Goal: Find specific fact: Find specific fact

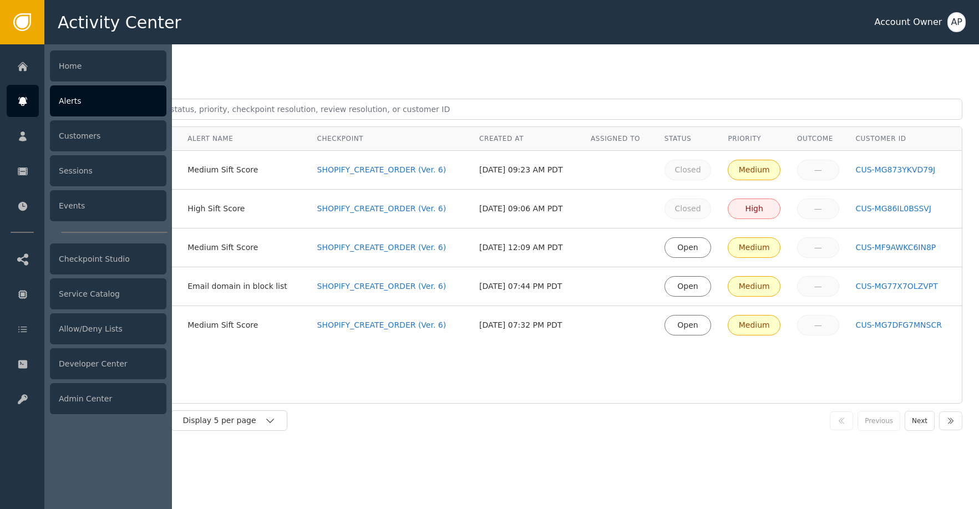
click at [53, 108] on div "Alerts" at bounding box center [108, 100] width 116 height 31
drag, startPoint x: 29, startPoint y: 104, endPoint x: 90, endPoint y: 70, distance: 69.8
click at [29, 104] on div at bounding box center [23, 101] width 32 height 32
click at [111, 144] on div "Customers" at bounding box center [108, 135] width 116 height 31
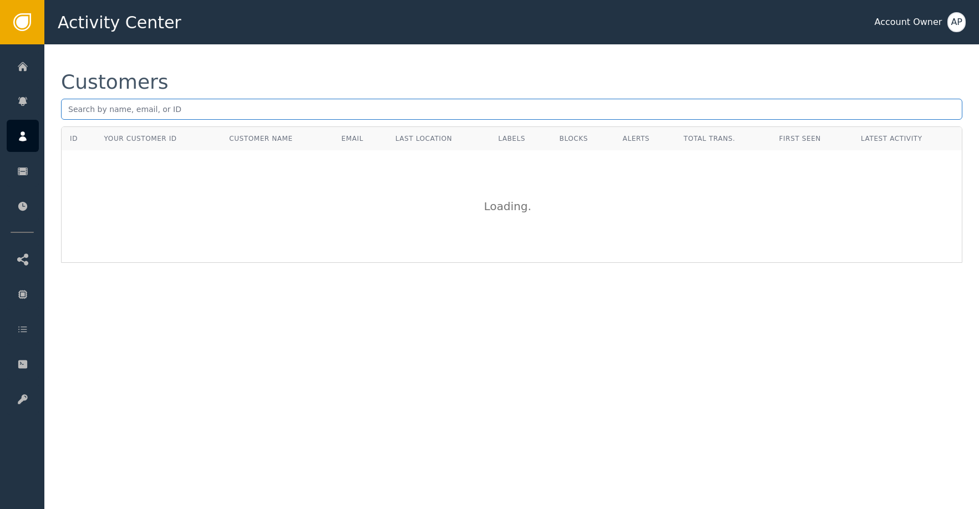
paste input "[EMAIL_ADDRESS][DOMAIN_NAME]"
drag, startPoint x: 194, startPoint y: 109, endPoint x: 200, endPoint y: 110, distance: 6.3
click at [199, 110] on input "[EMAIL_ADDRESS][DOMAIN_NAME]" at bounding box center [511, 109] width 901 height 21
type input "[EMAIL_ADDRESS][DOMAIN_NAME]"
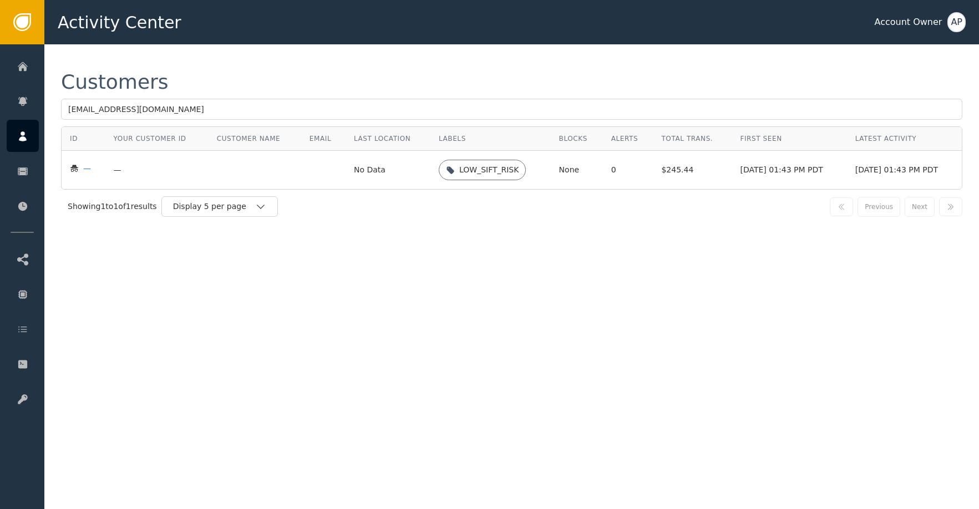
drag, startPoint x: 97, startPoint y: 167, endPoint x: 111, endPoint y: 167, distance: 15.0
click at [103, 167] on tr "— — No Data LOW_SIFT_RISK None 0 $245.44 [DATE] 01:43 PM PDT [DATE] 01:43 PM PDT" at bounding box center [512, 170] width 900 height 38
drag, startPoint x: 290, startPoint y: 171, endPoint x: 276, endPoint y: 177, distance: 15.1
click at [301, 172] on td at bounding box center [323, 170] width 44 height 38
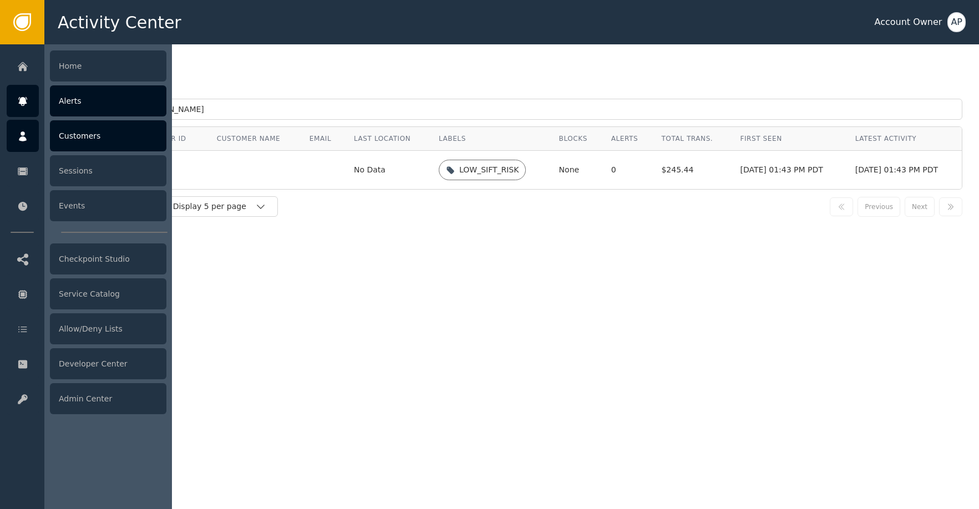
click at [26, 103] on icon at bounding box center [22, 101] width 8 height 9
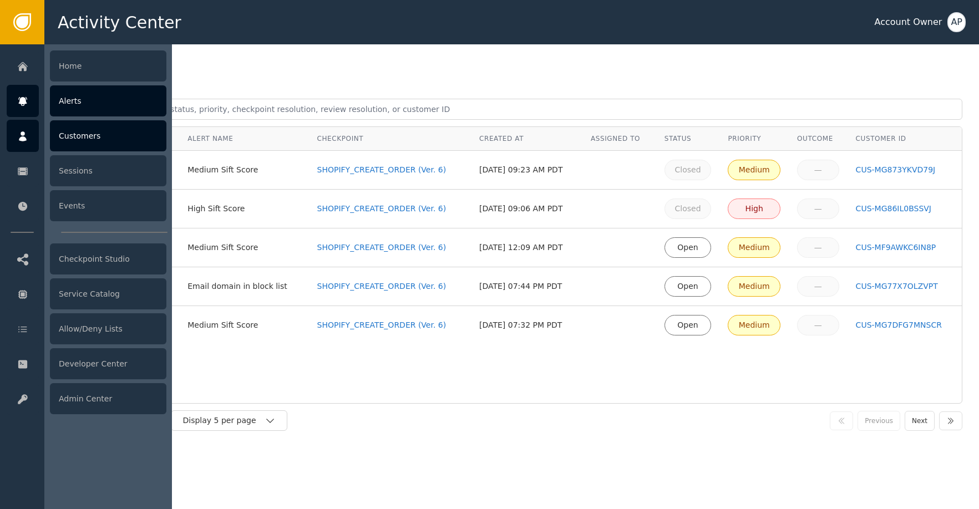
click at [69, 130] on div "Customers" at bounding box center [108, 135] width 116 height 31
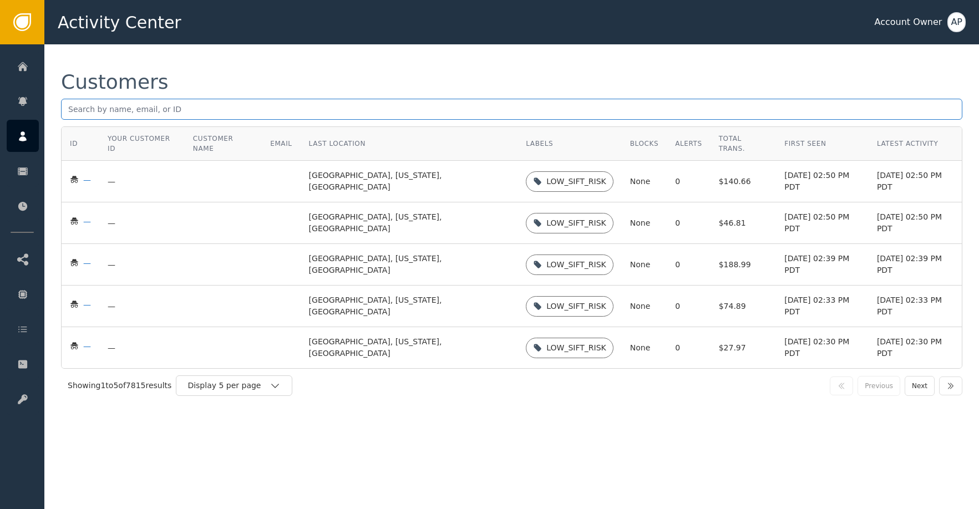
click at [162, 109] on input "text" at bounding box center [511, 109] width 901 height 21
paste input "[EMAIL_ADDRESS][DOMAIN_NAME]"
type input "[EMAIL_ADDRESS][DOMAIN_NAME]"
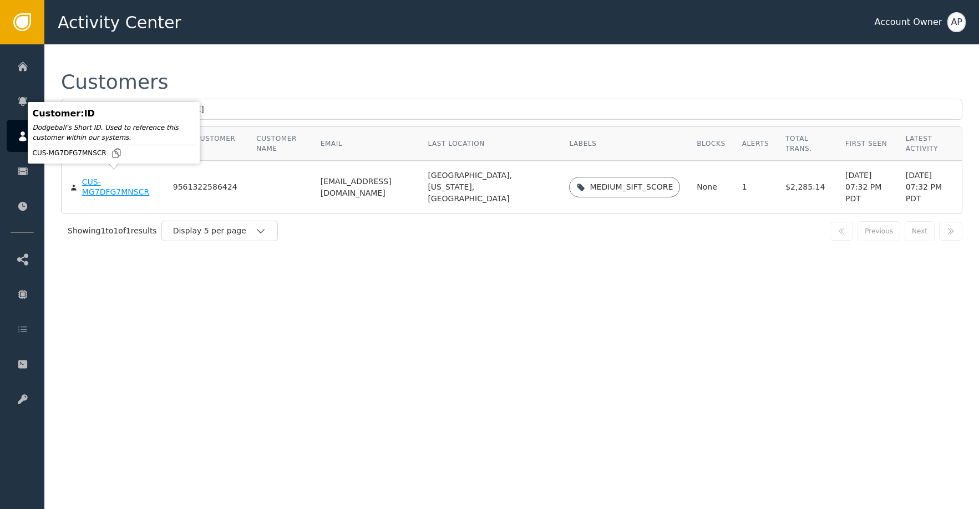
click at [114, 182] on div "CUS-MG7DFG7MNSCR" at bounding box center [119, 186] width 74 height 19
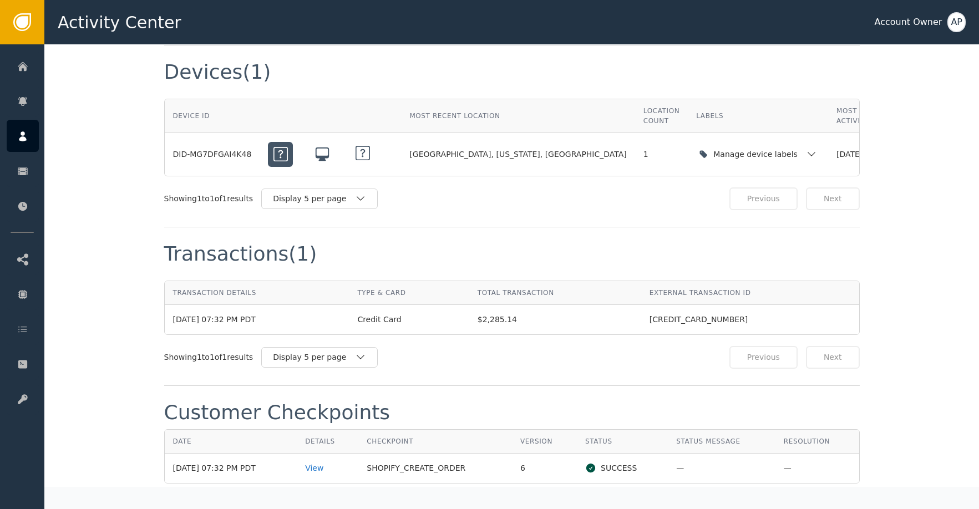
scroll to position [942, 0]
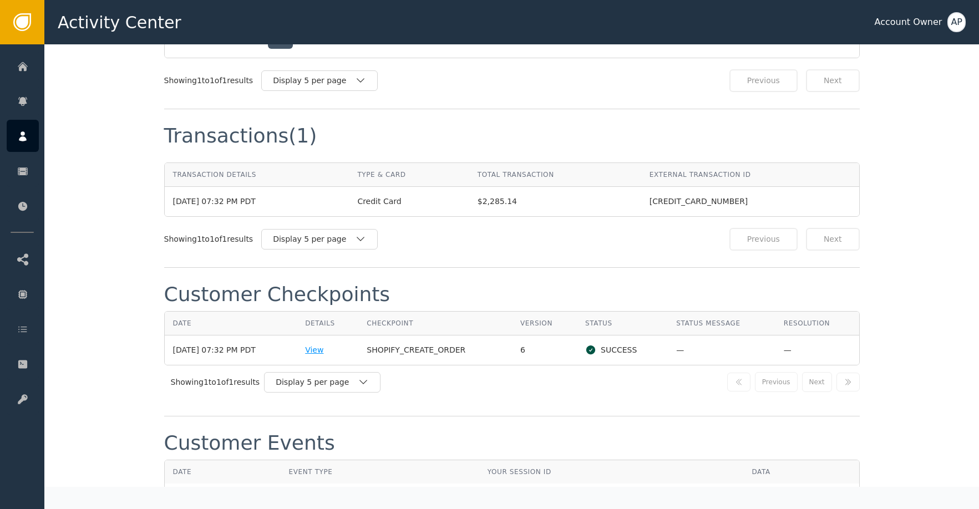
click at [321, 352] on td "View" at bounding box center [328, 350] width 62 height 29
click at [324, 352] on div "View" at bounding box center [327, 350] width 45 height 12
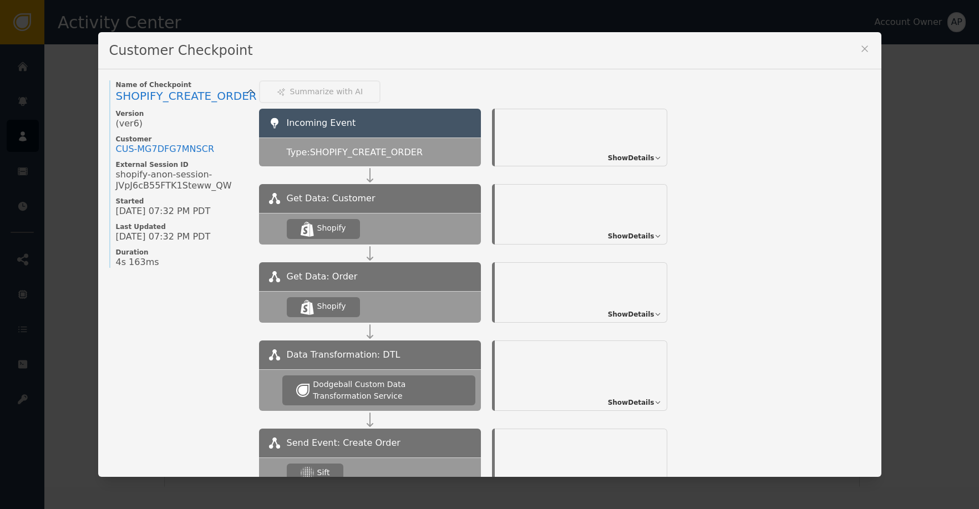
click at [625, 231] on span "Show Details" at bounding box center [631, 236] width 47 height 10
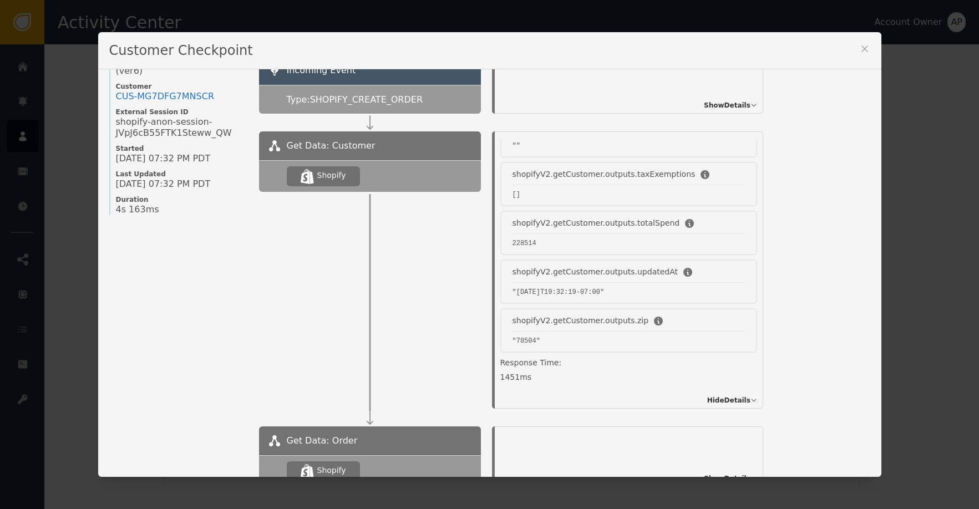
scroll to position [0, 0]
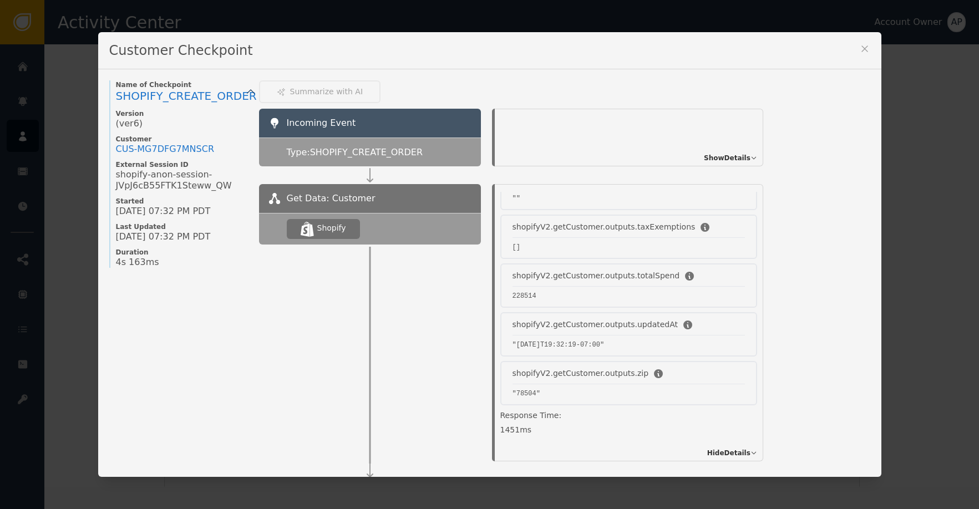
click at [708, 160] on span "Show Details" at bounding box center [727, 158] width 47 height 10
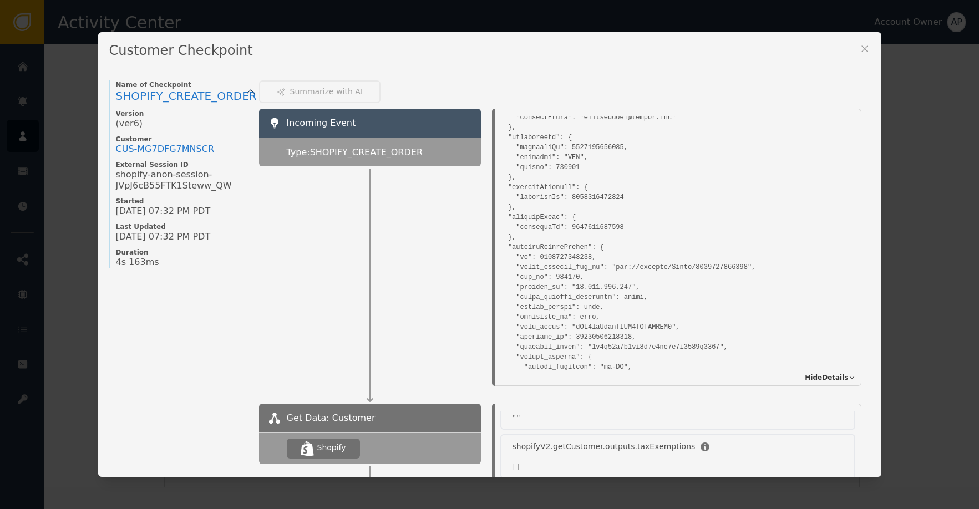
scroll to position [50, 0]
drag, startPoint x: 627, startPoint y: 290, endPoint x: 572, endPoint y: 285, distance: 54.5
copy pre "[TECHNICAL_ID]"
